Goal: Task Accomplishment & Management: Use online tool/utility

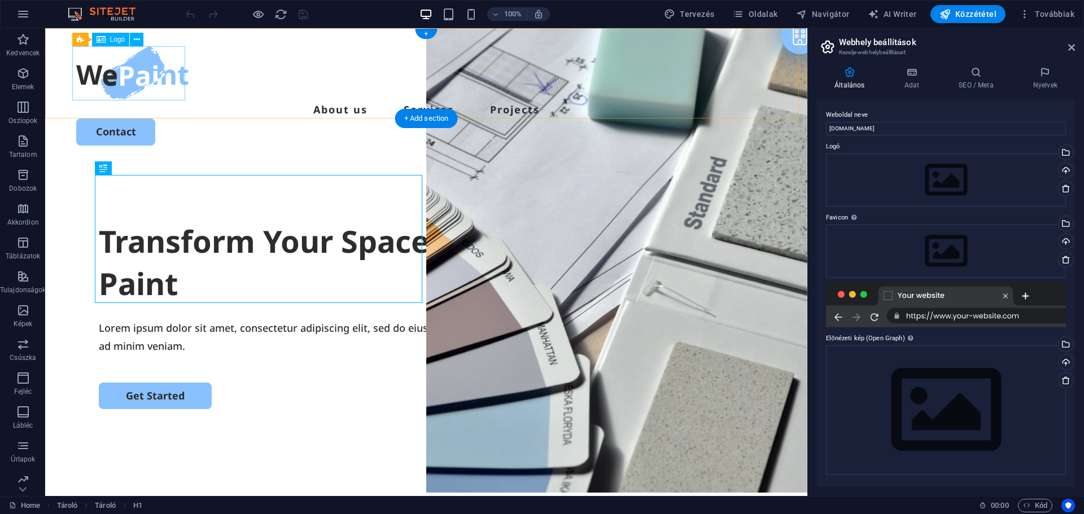
click at [126, 77] on div at bounding box center [426, 73] width 700 height 54
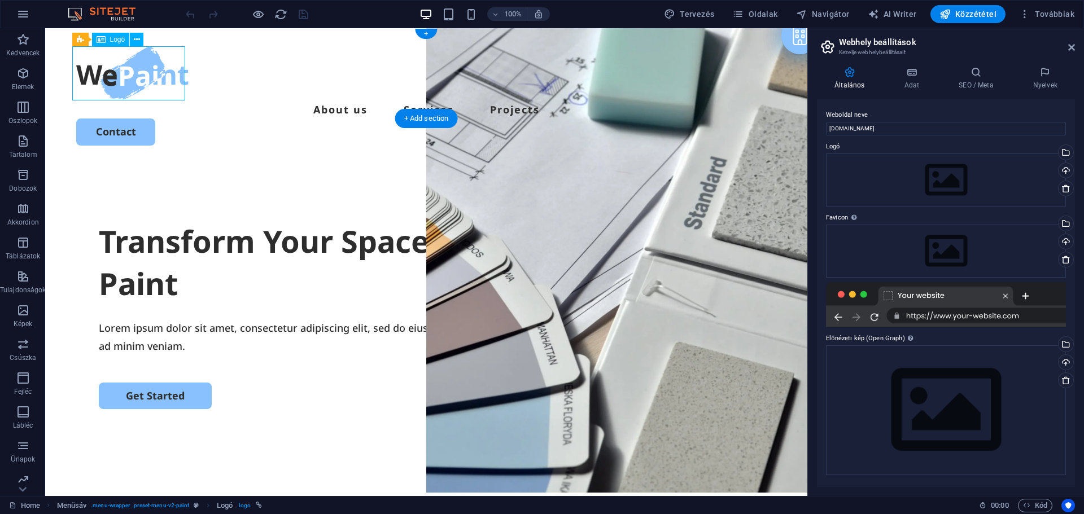
click at [126, 77] on div at bounding box center [426, 73] width 700 height 54
select select "px"
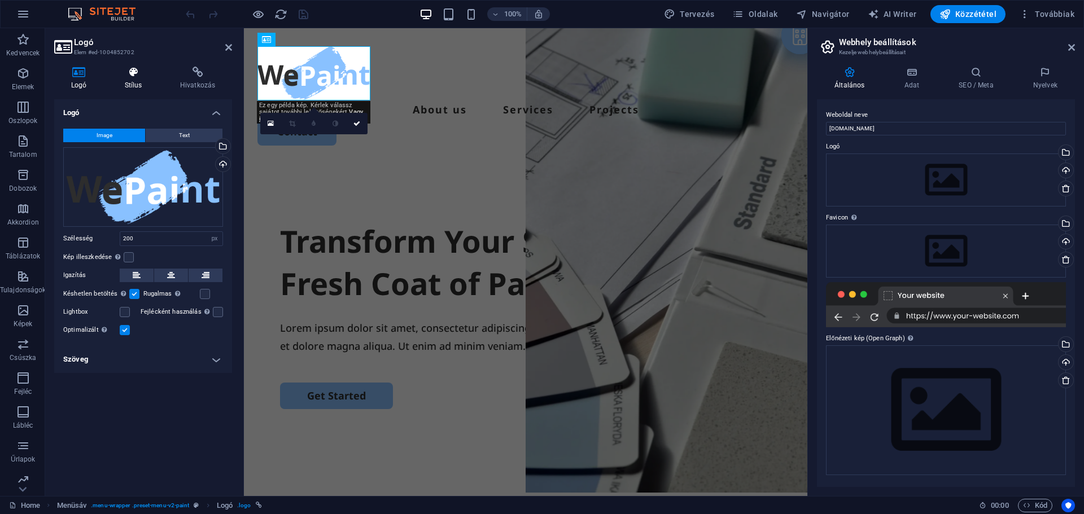
click at [138, 82] on h4 "Stílus" at bounding box center [135, 79] width 55 height 24
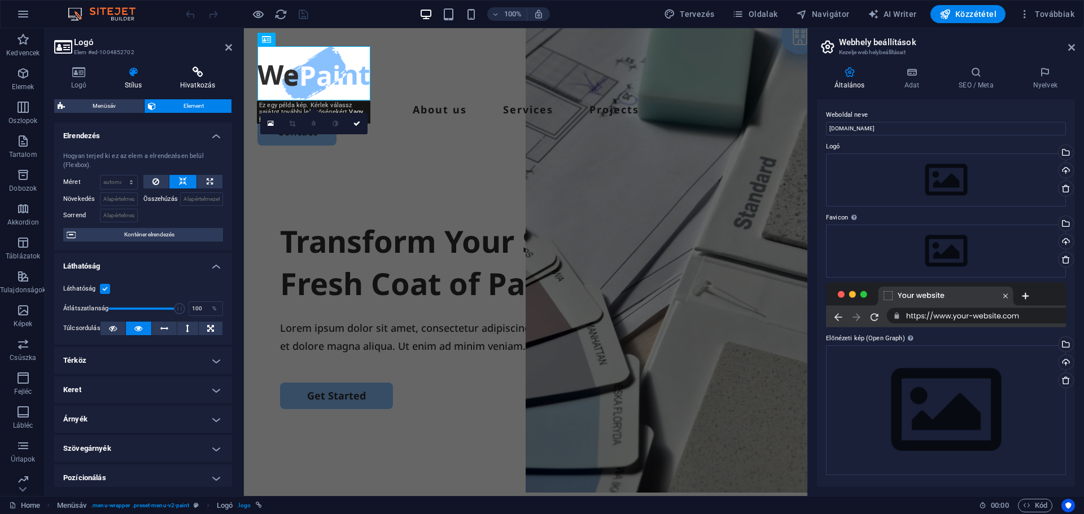
click at [200, 77] on icon at bounding box center [197, 72] width 69 height 11
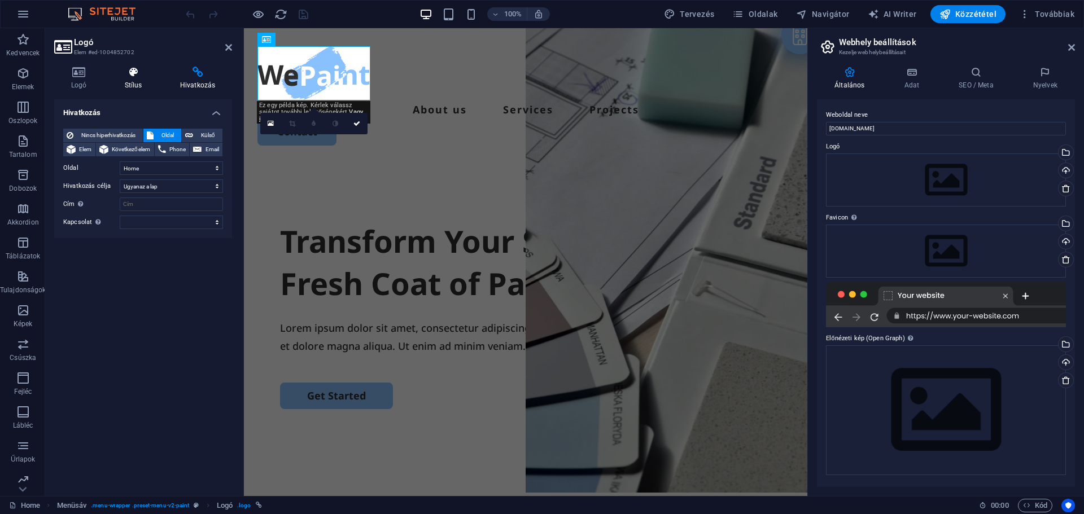
click at [120, 79] on h4 "Stílus" at bounding box center [135, 79] width 55 height 24
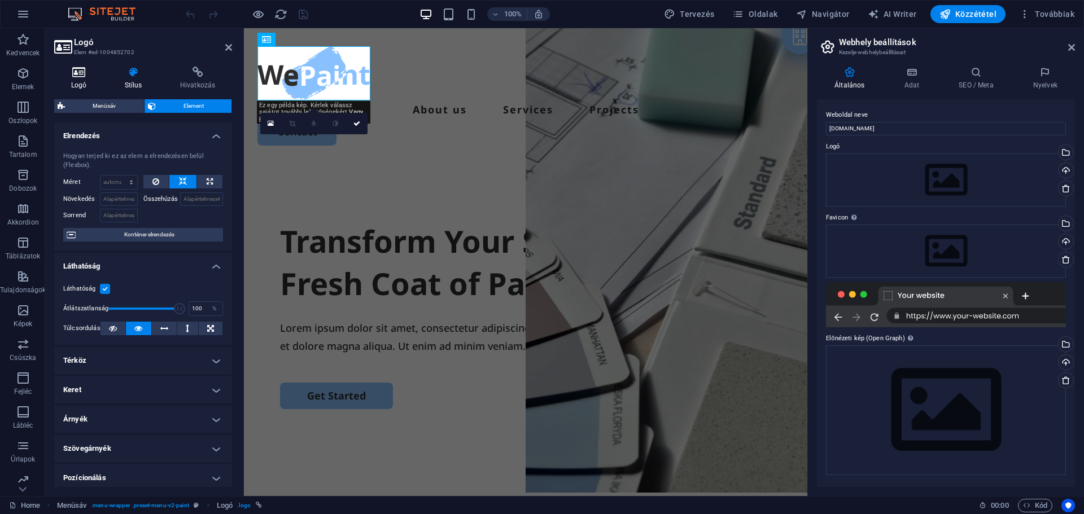
click at [60, 78] on h4 "Logó" at bounding box center [81, 79] width 54 height 24
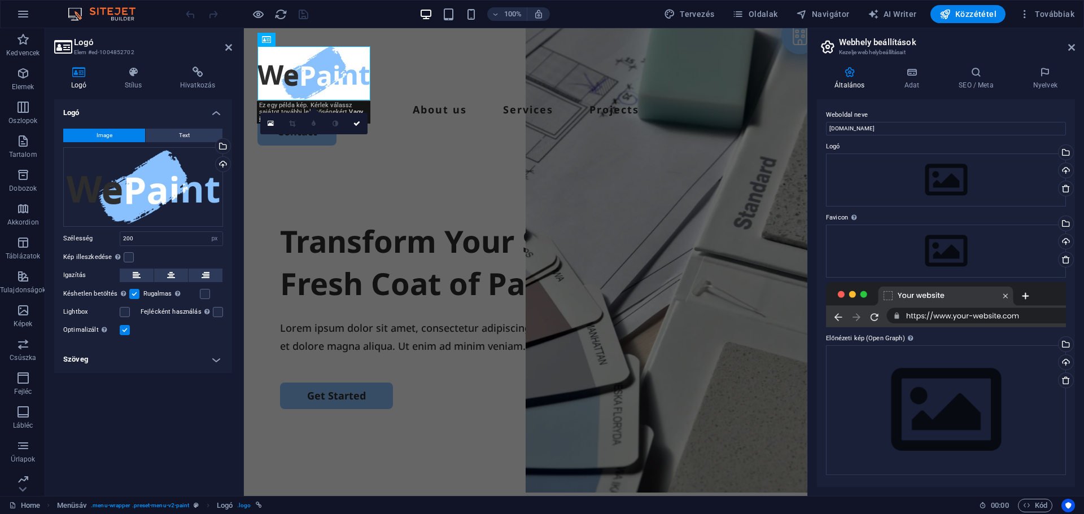
click at [132, 295] on label at bounding box center [134, 294] width 10 height 10
click at [0, 0] on input "Késhetlen betöltés Az oldal betöltése után a képek betöltése javítja az oldal s…" at bounding box center [0, 0] width 0 height 0
click at [404, 101] on nav "About us Services Projects" at bounding box center [526, 110] width 536 height 18
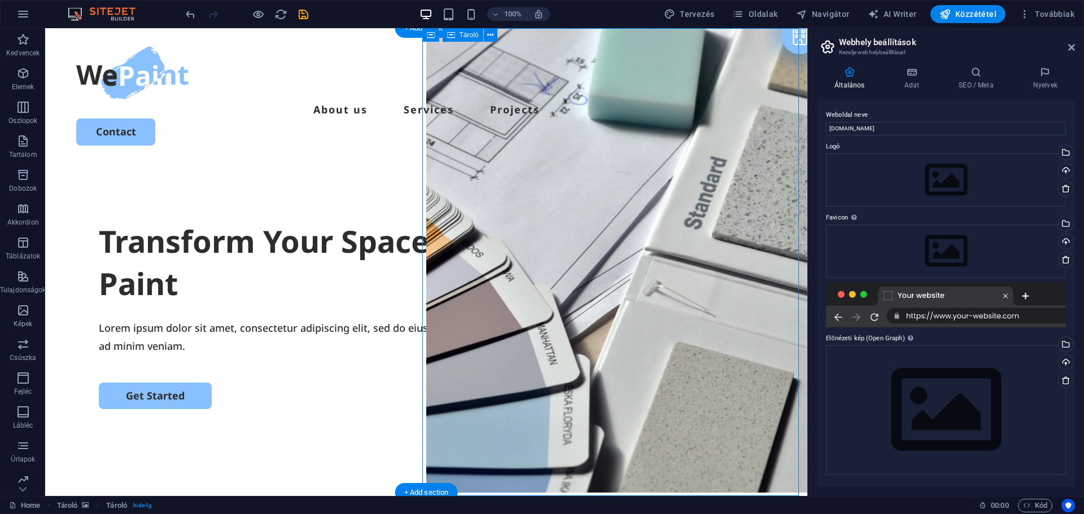
select select "vh"
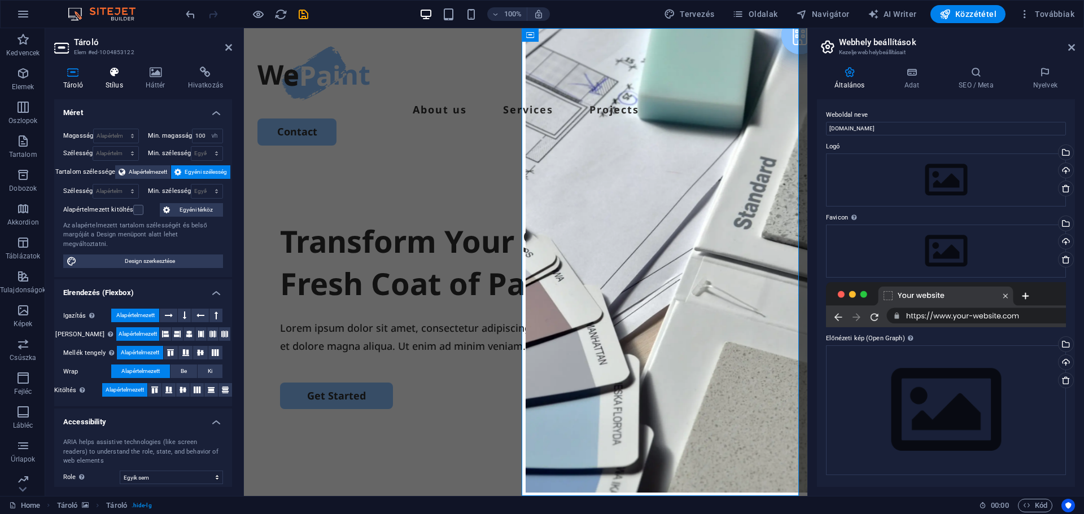
click at [112, 76] on icon at bounding box center [115, 72] width 36 height 11
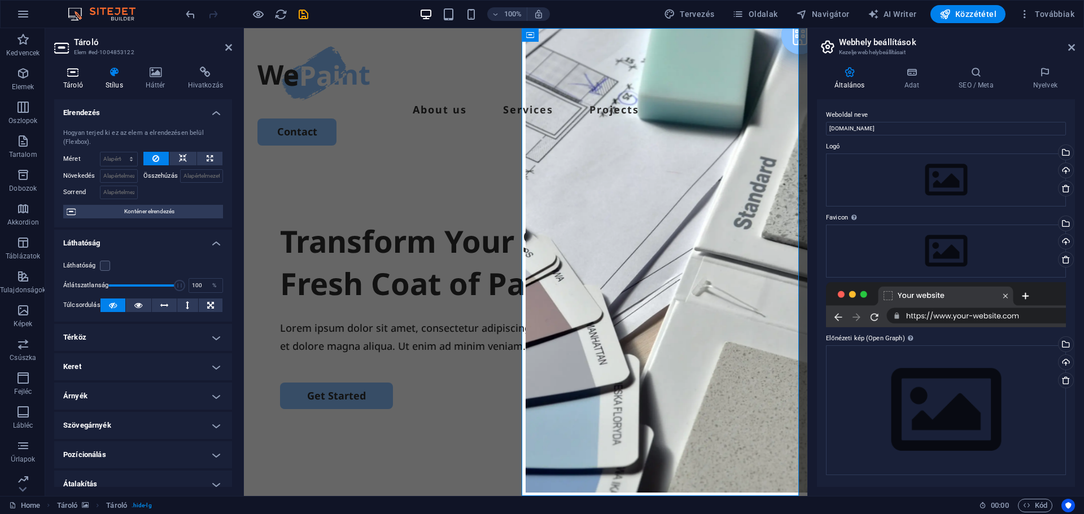
click at [72, 77] on icon at bounding box center [73, 72] width 38 height 11
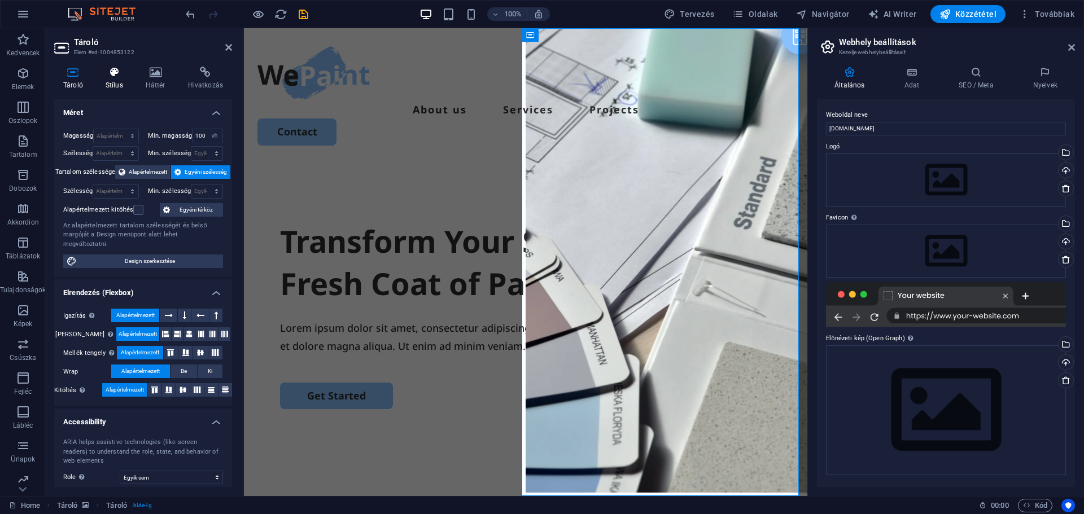
click at [117, 75] on icon at bounding box center [115, 72] width 36 height 11
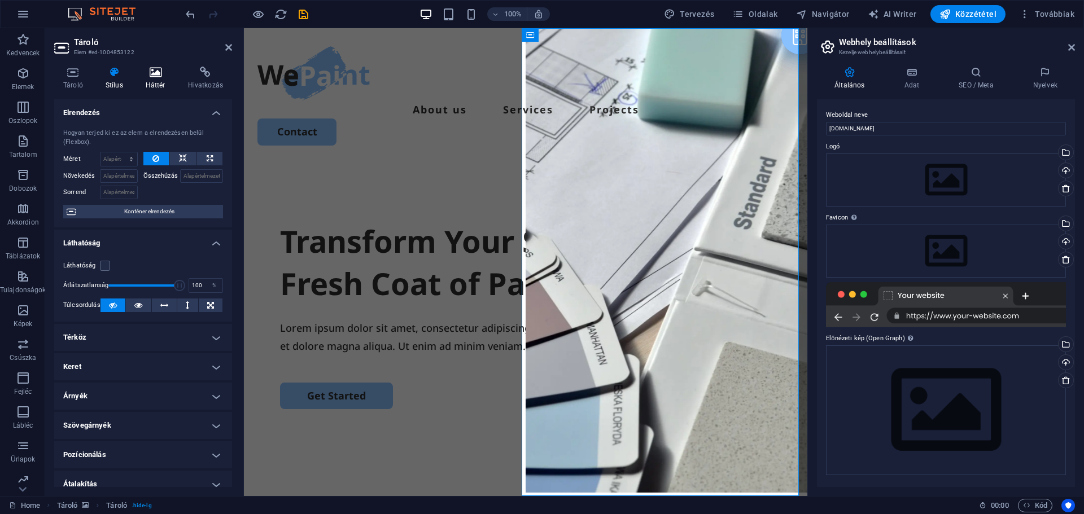
click at [152, 73] on icon at bounding box center [156, 72] width 38 height 11
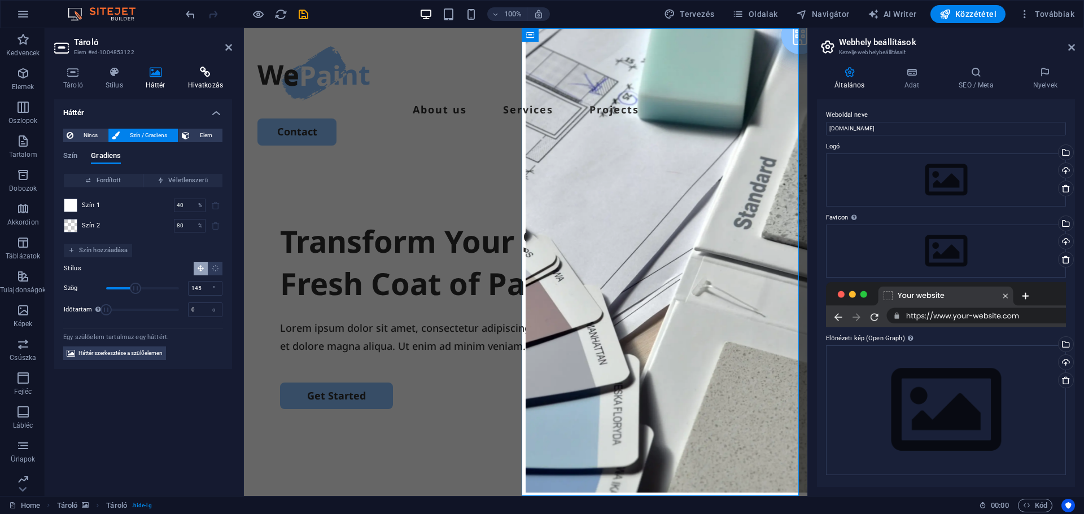
click at [216, 73] on icon at bounding box center [205, 72] width 53 height 11
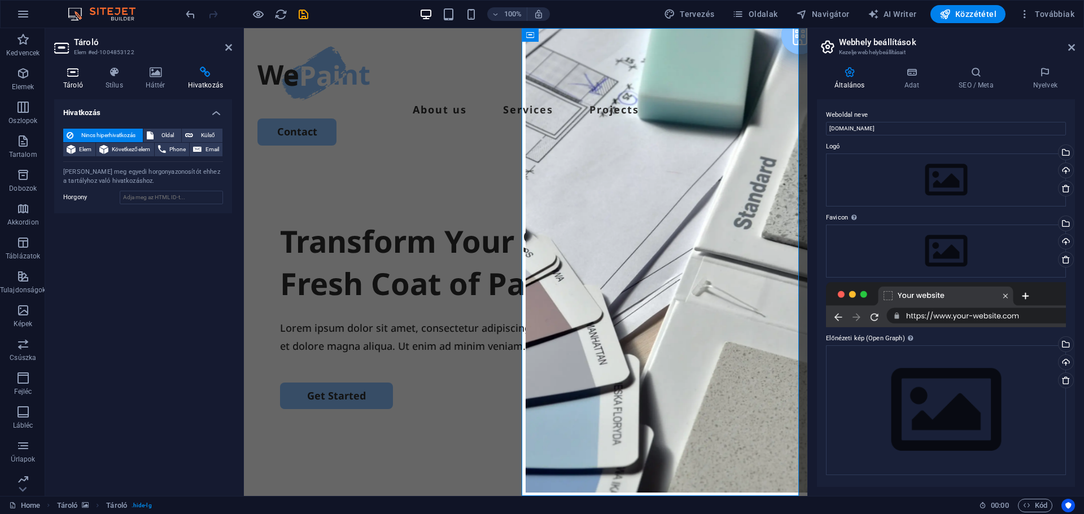
click at [80, 81] on h4 "Tároló" at bounding box center [75, 79] width 42 height 24
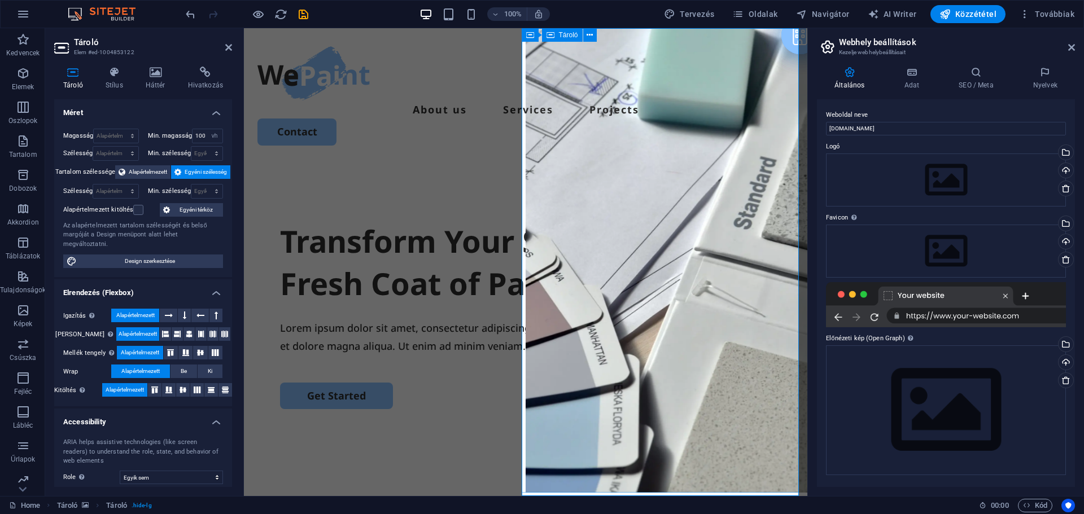
click at [165, 82] on h4 "Háttér" at bounding box center [158, 79] width 42 height 24
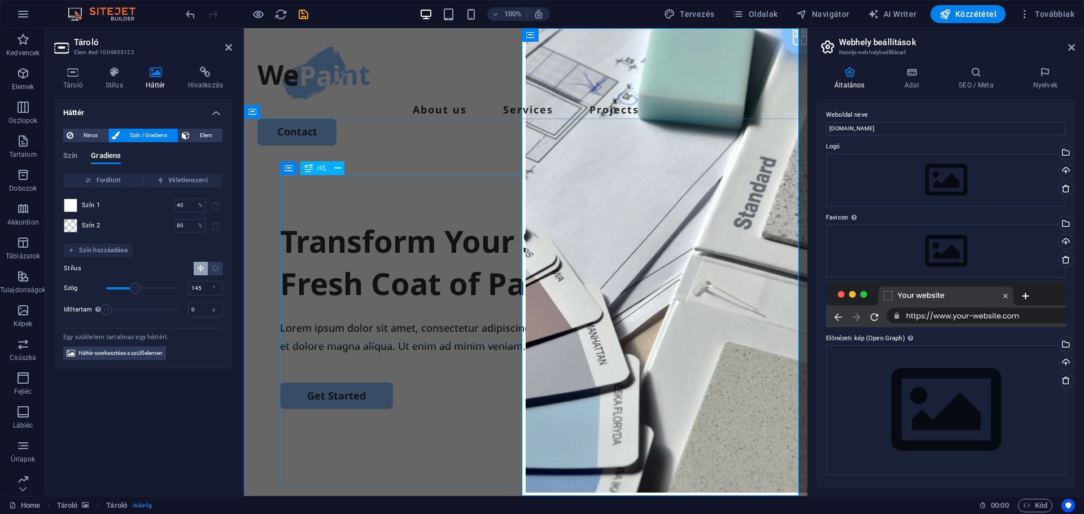
click at [408, 239] on div "Transform Your Space with a Fresh Coat of Paint" at bounding box center [525, 262] width 491 height 85
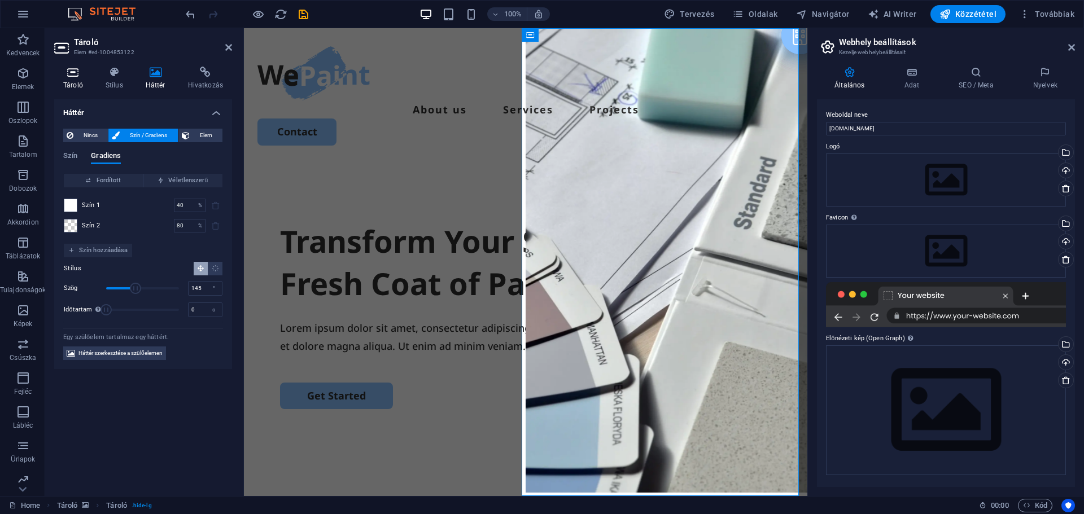
click at [77, 72] on icon at bounding box center [73, 72] width 38 height 11
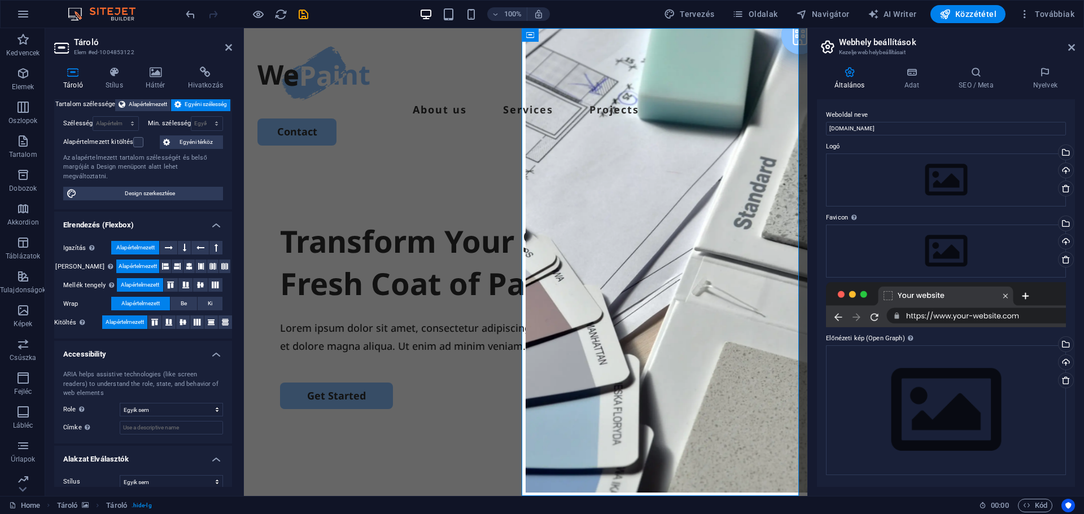
scroll to position [69, 0]
click at [1070, 48] on icon at bounding box center [1071, 47] width 7 height 9
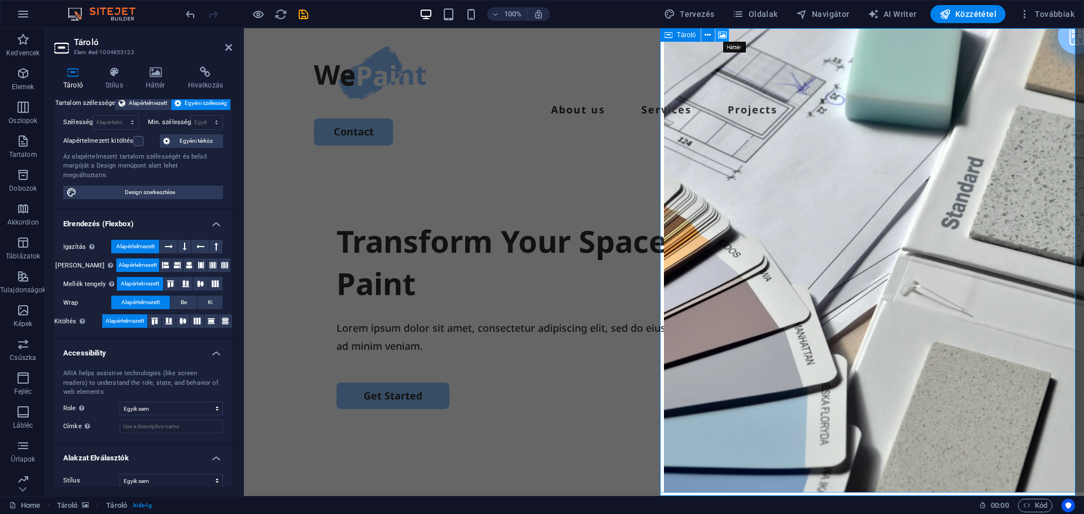
click at [722, 34] on icon at bounding box center [722, 35] width 8 height 12
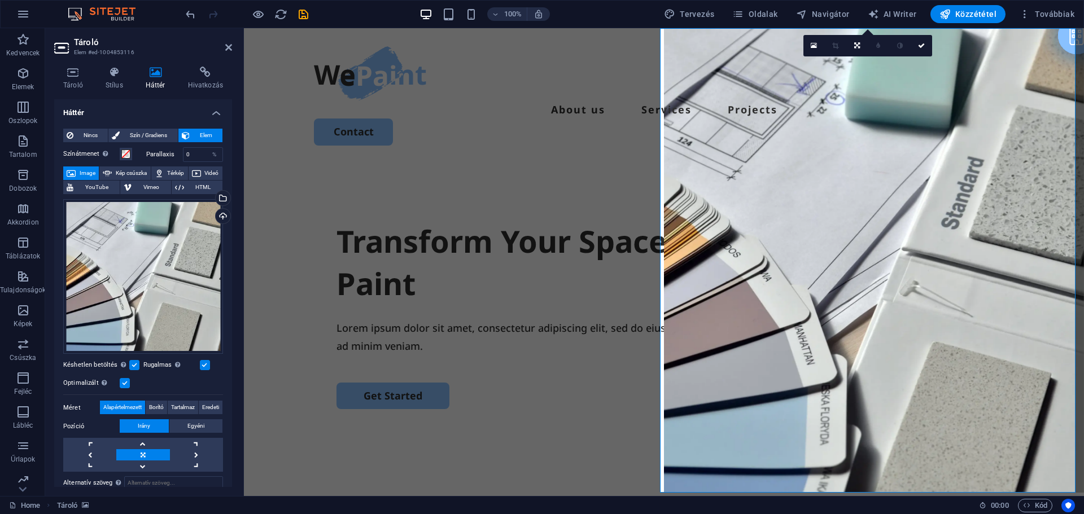
click at [133, 363] on label at bounding box center [134, 365] width 10 height 10
click at [0, 0] on input "Késhetlen betöltés Az oldal betöltése után a képek betöltése javítja az oldal s…" at bounding box center [0, 0] width 0 height 0
click at [227, 49] on icon at bounding box center [228, 47] width 7 height 9
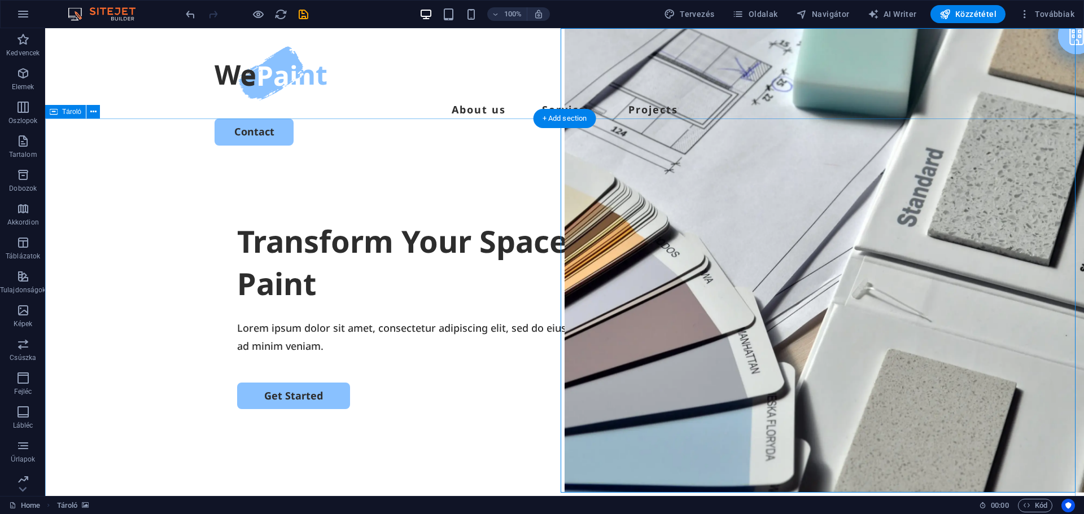
click at [513, 220] on div "Transform Your Space with a Fresh Coat of Paint" at bounding box center [564, 262] width 655 height 85
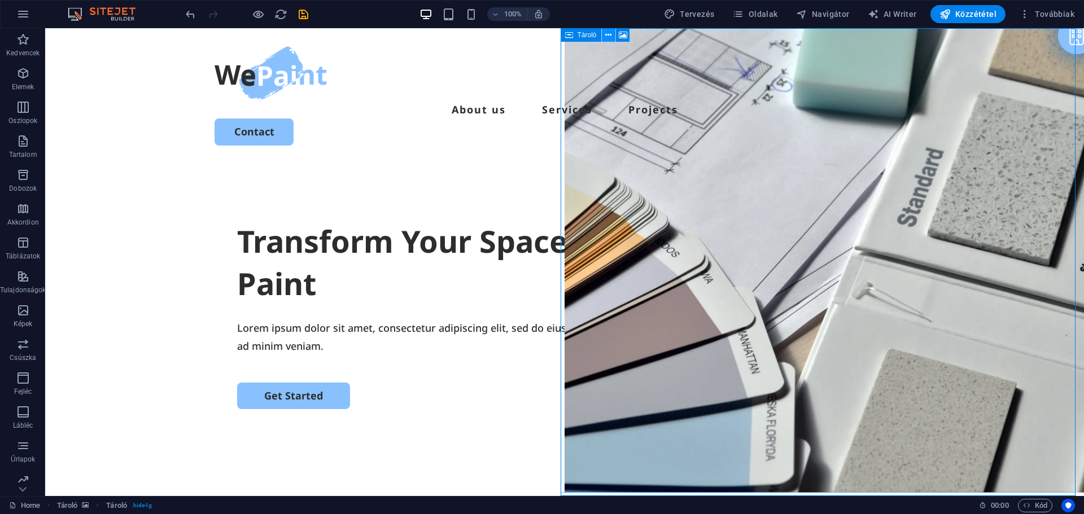
click at [605, 36] on icon at bounding box center [608, 35] width 6 height 12
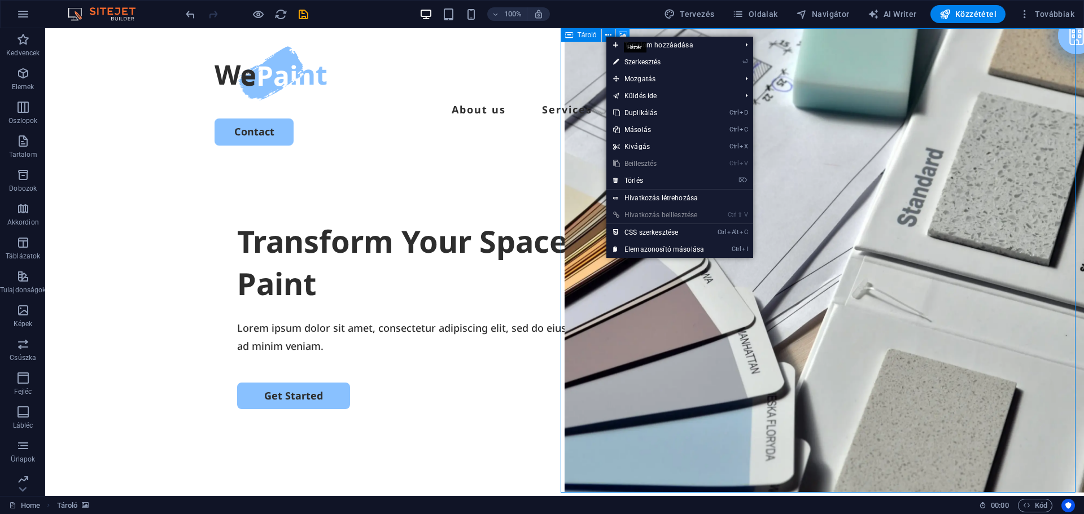
click at [622, 34] on icon at bounding box center [623, 35] width 8 height 12
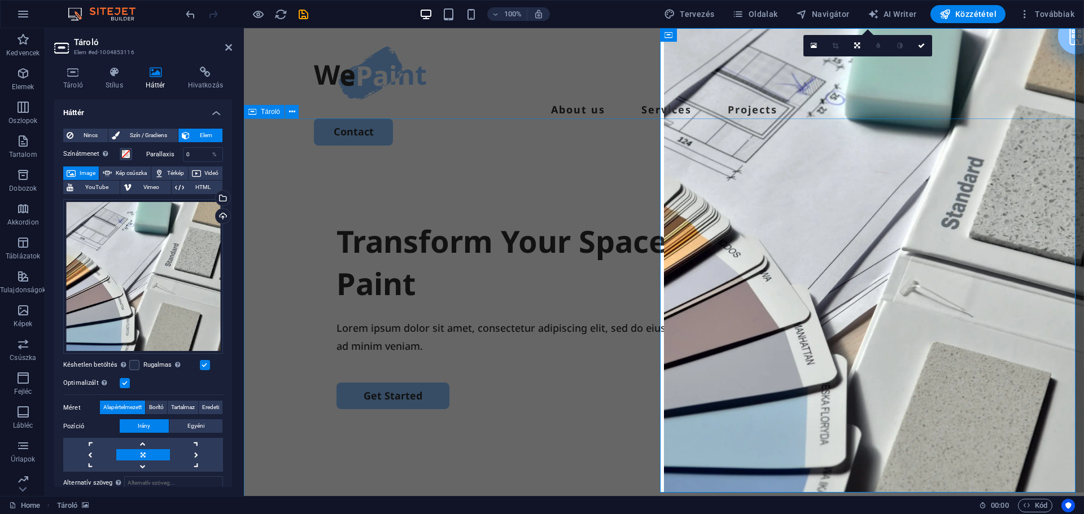
click at [549, 164] on div "Transform Your Space with a Fresh Coat of Paint Lorem ipsum dolor sit amet, con…" at bounding box center [664, 381] width 840 height 435
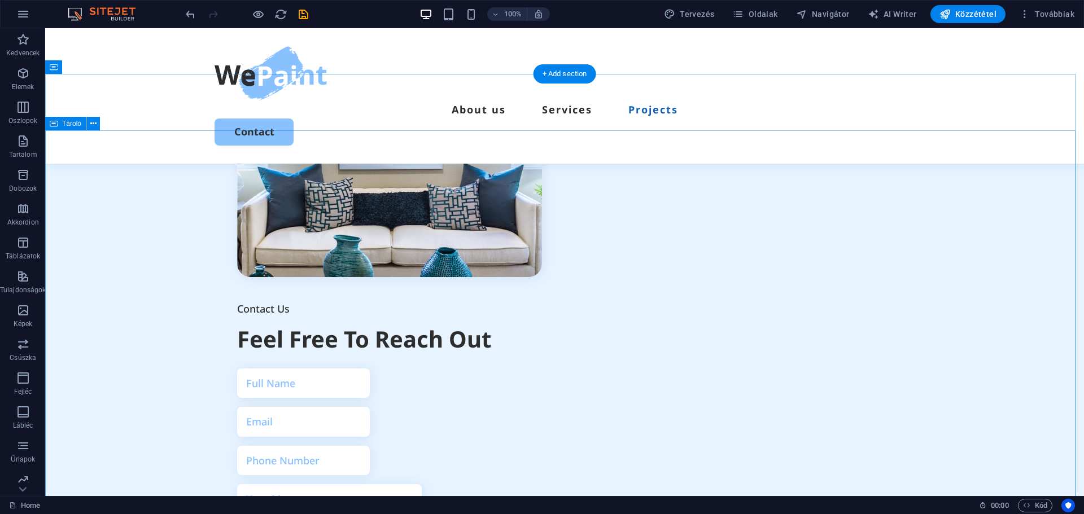
scroll to position [2880, 0]
